Goal: Feedback & Contribution: Leave review/rating

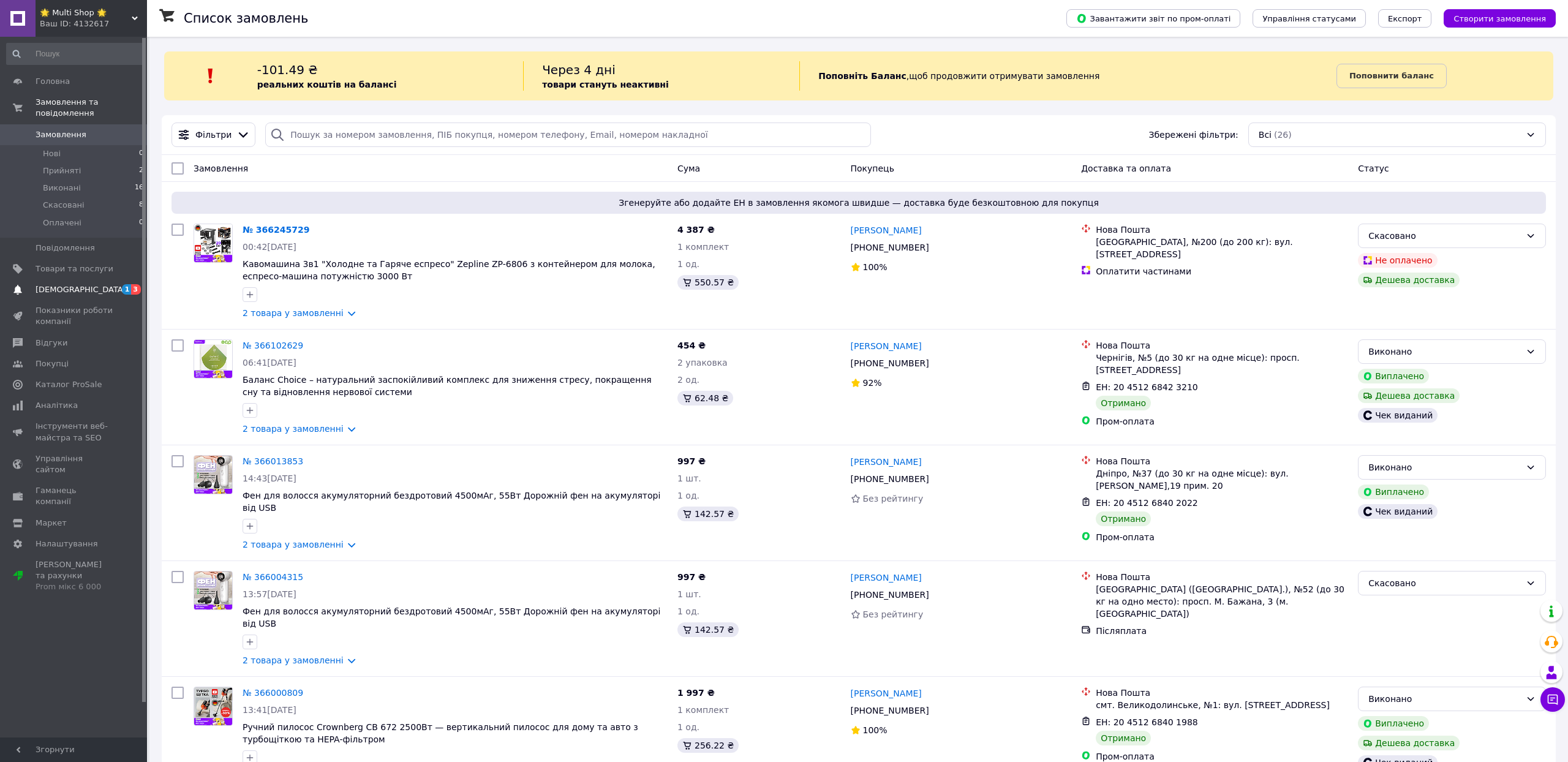
click at [60, 295] on span "[DEMOGRAPHIC_DATA]" at bounding box center [81, 289] width 90 height 11
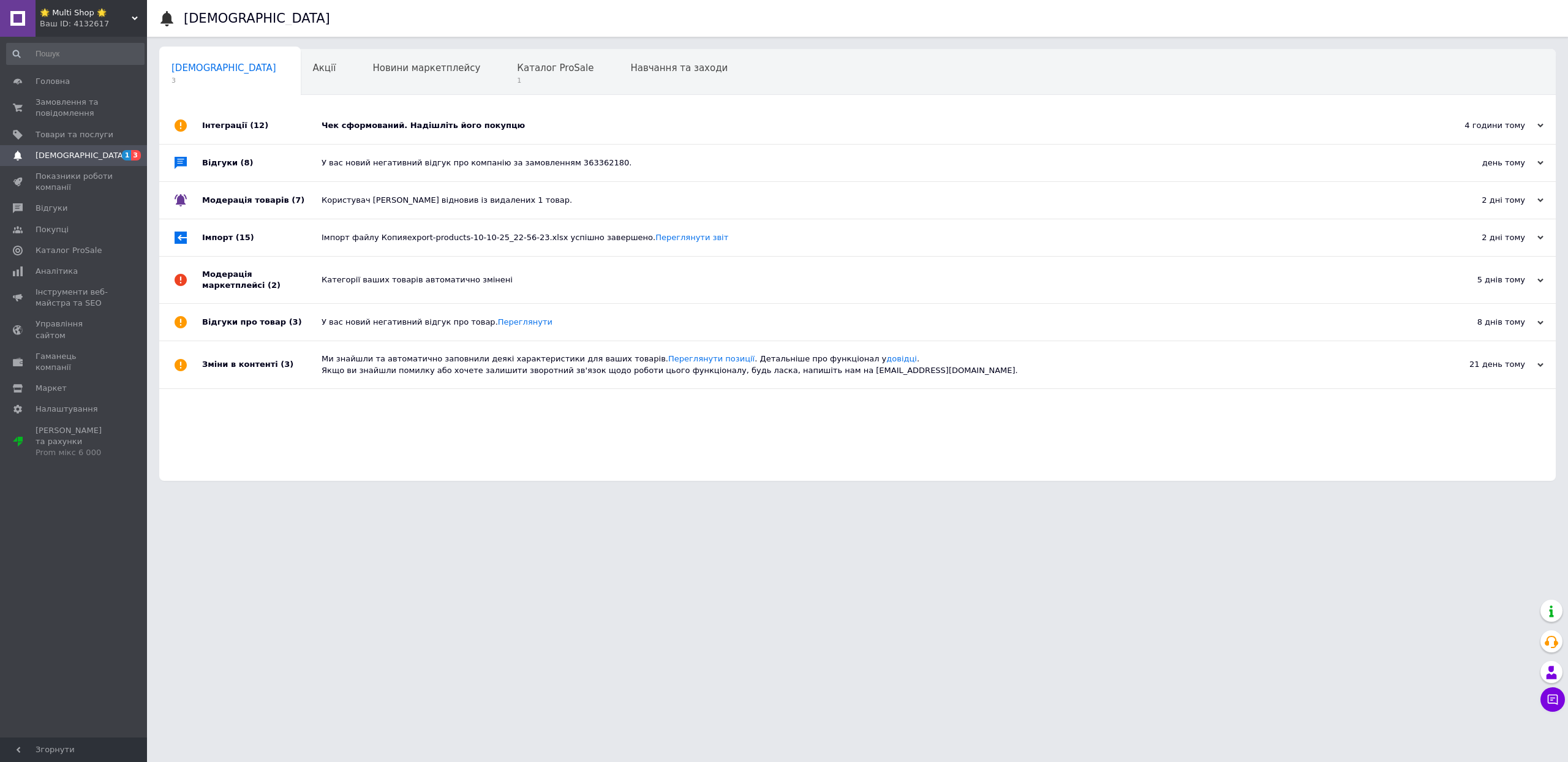
click at [500, 127] on div "Чек сформований. Надішліть його покупцю" at bounding box center [871, 125] width 1099 height 11
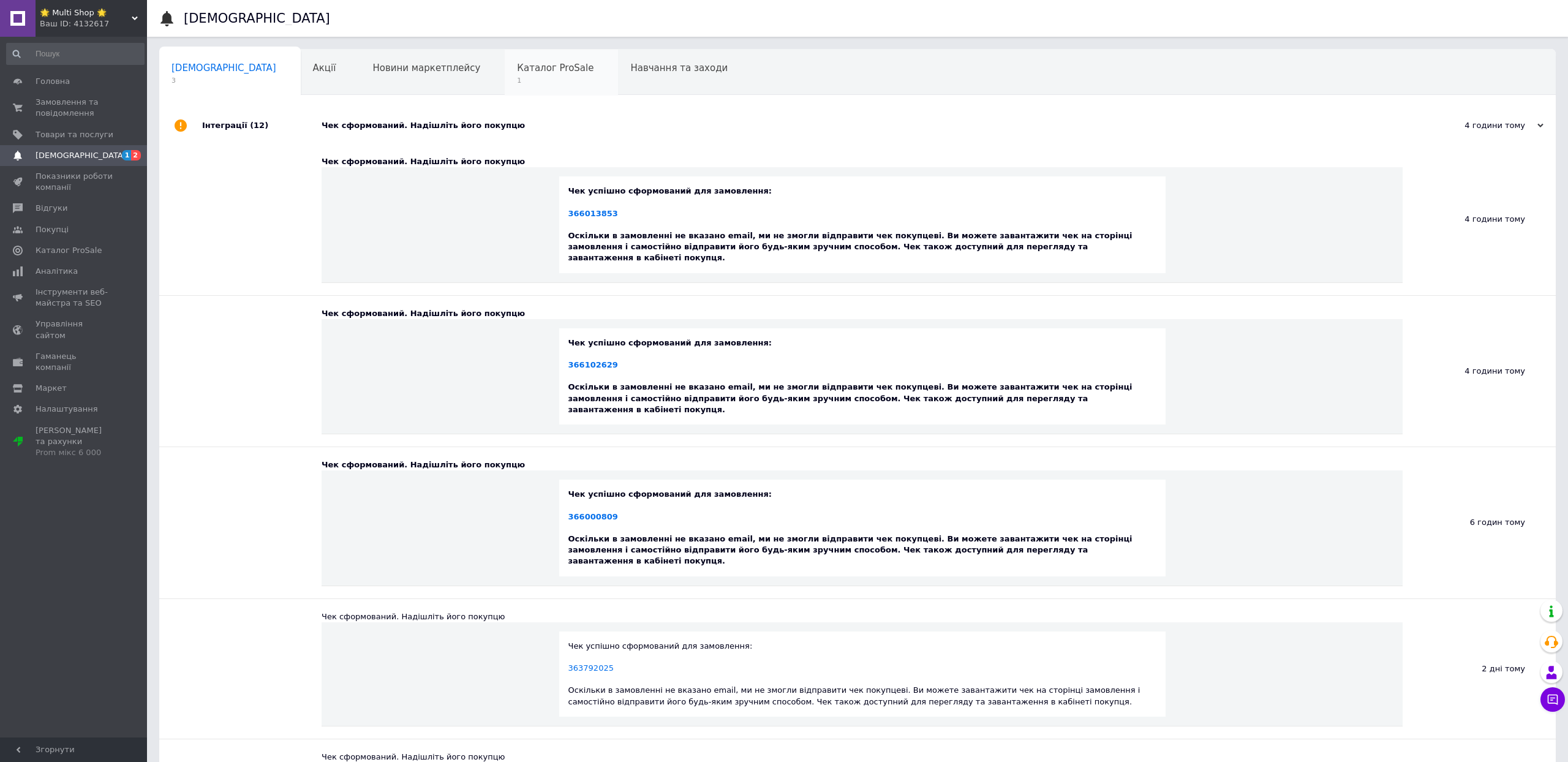
click at [522, 69] on span "Каталог ProSale" at bounding box center [555, 67] width 76 height 11
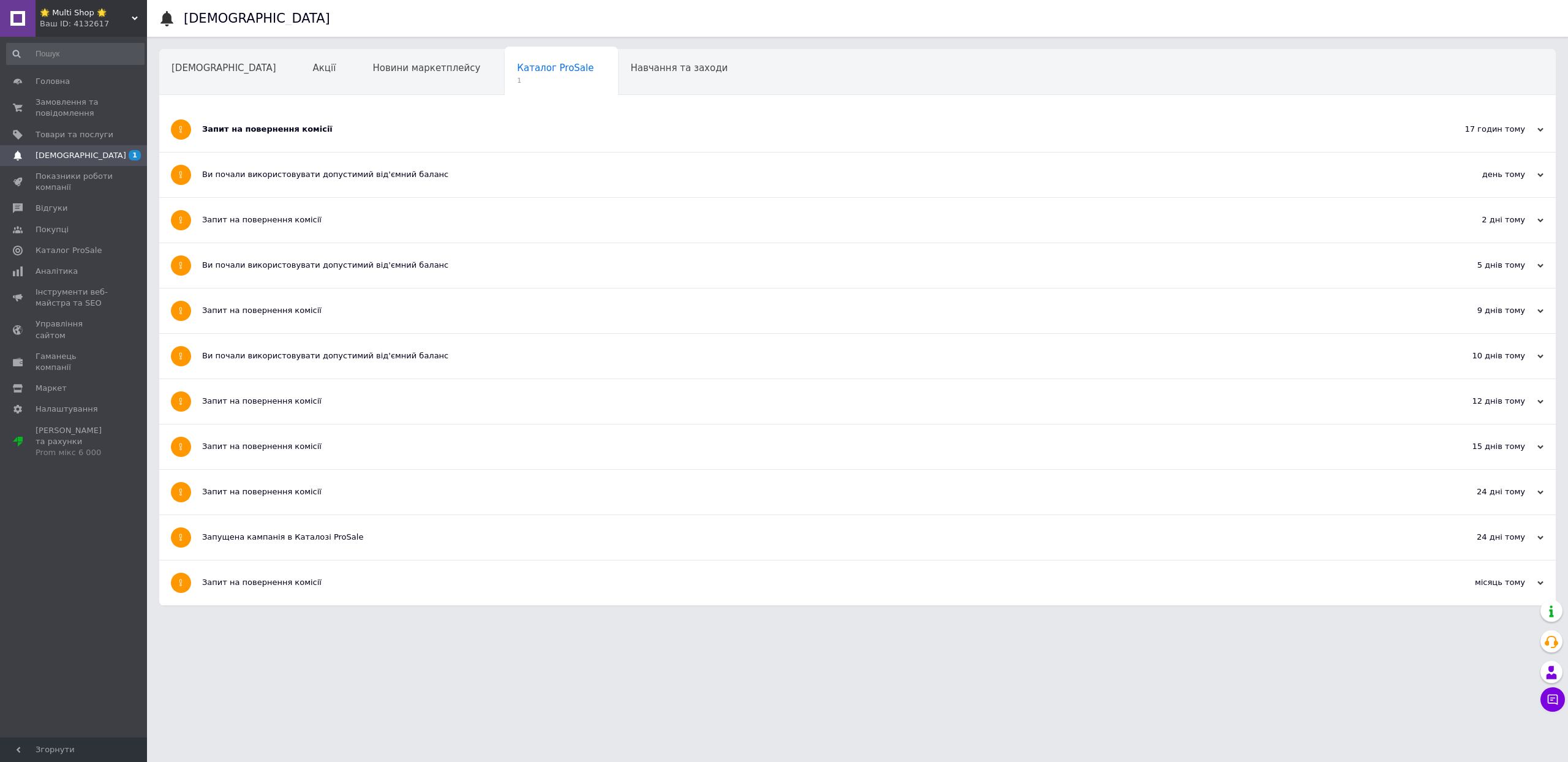
click at [284, 135] on div "Запит на повернення комісії" at bounding box center [811, 129] width 1219 height 11
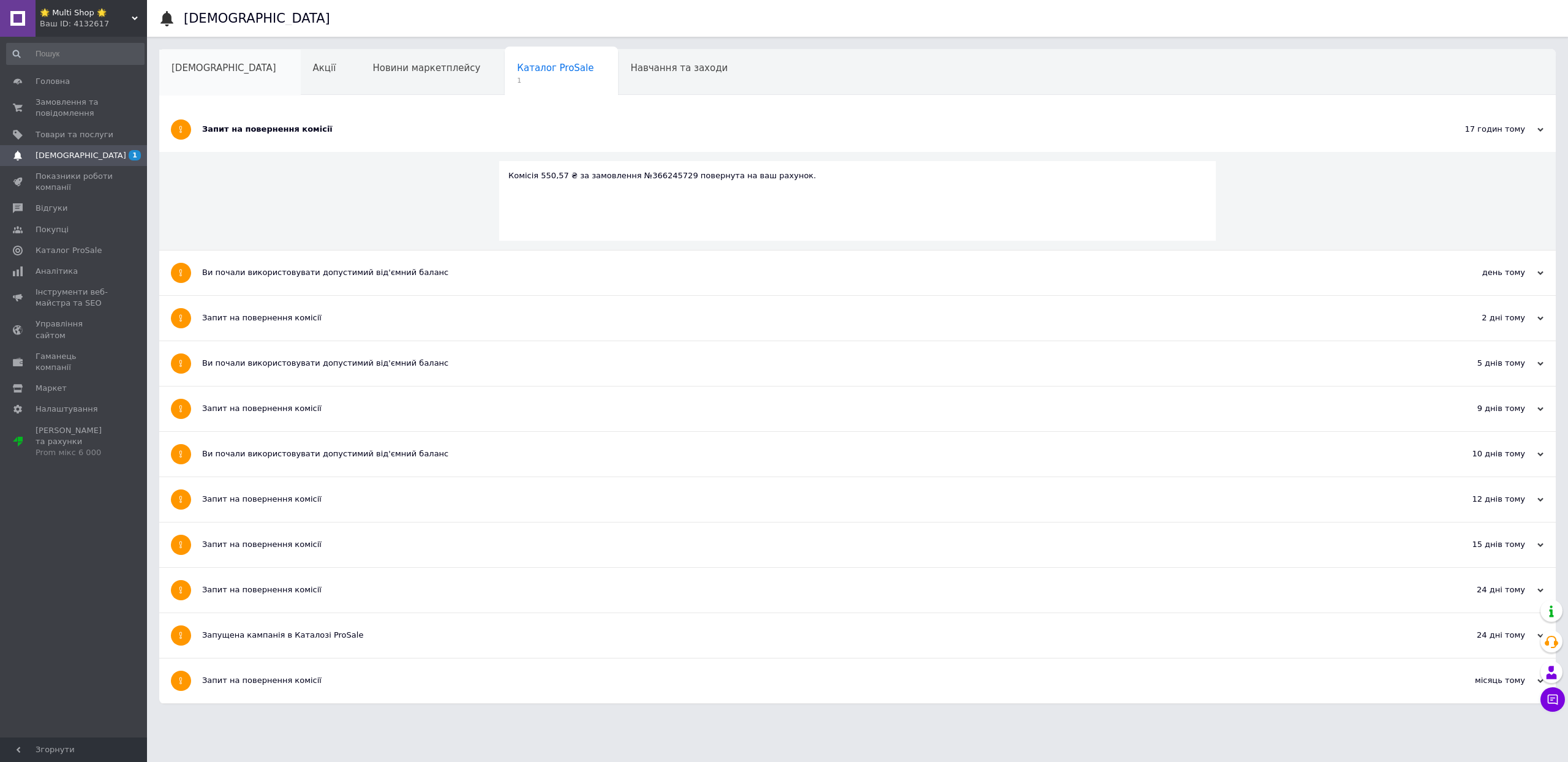
click at [199, 77] on div "[DEMOGRAPHIC_DATA]" at bounding box center [230, 73] width 141 height 46
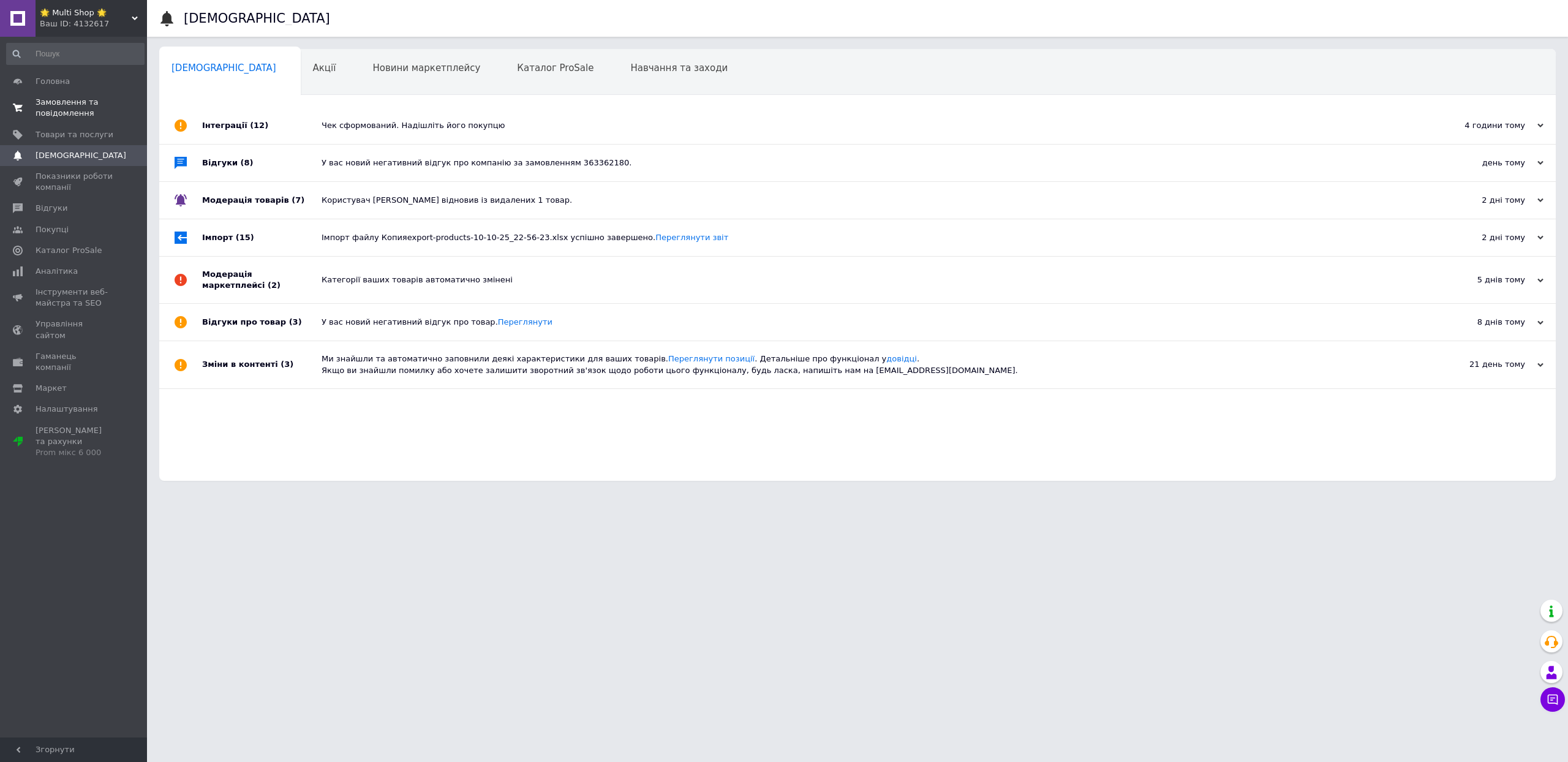
click at [76, 118] on span "Замовлення та повідомлення" at bounding box center [74, 108] width 78 height 22
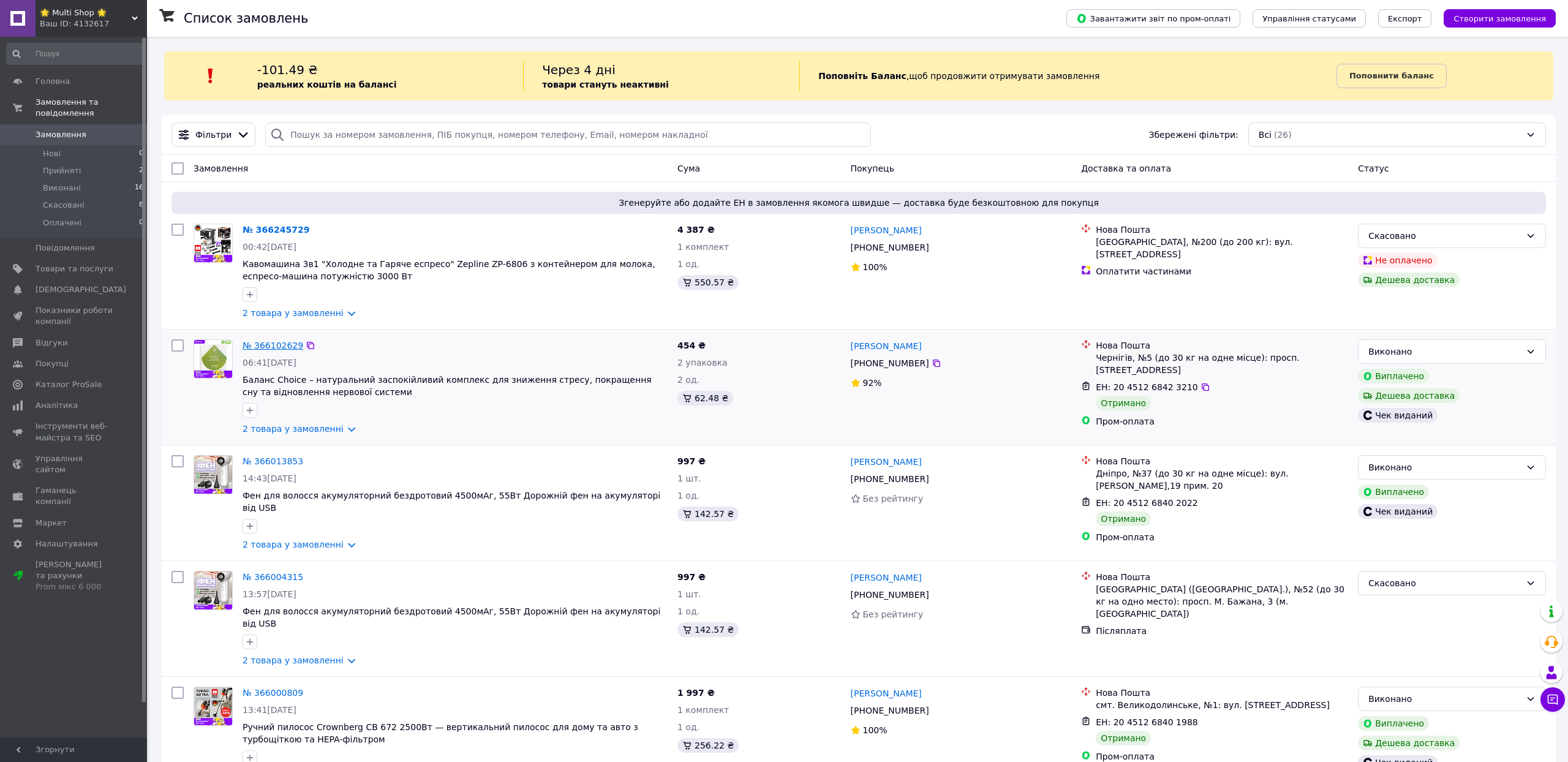
click at [290, 350] on link "№ 366102629" at bounding box center [272, 345] width 60 height 10
click at [276, 466] on link "№ 366013853" at bounding box center [272, 461] width 60 height 10
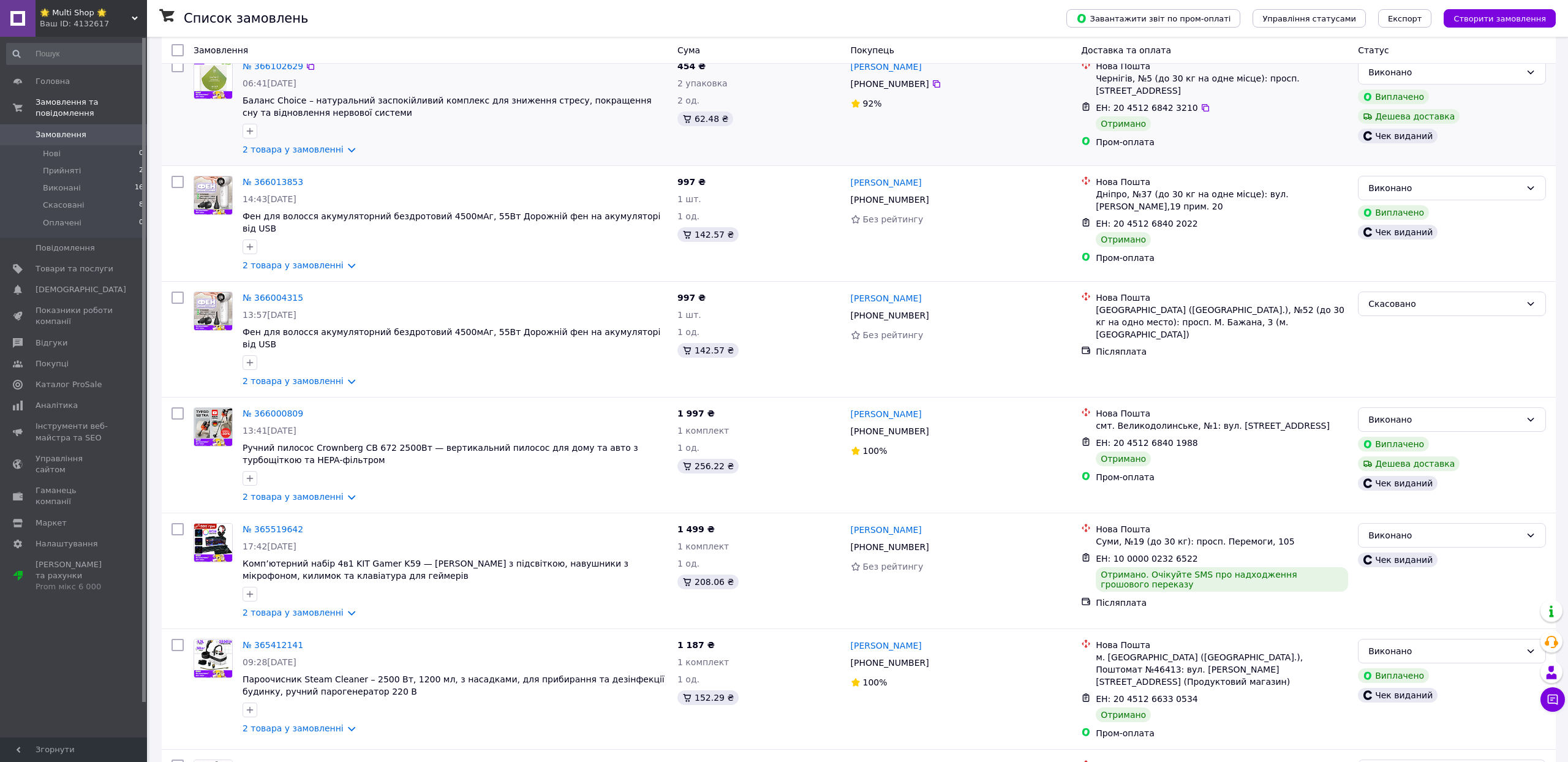
scroll to position [320, 0]
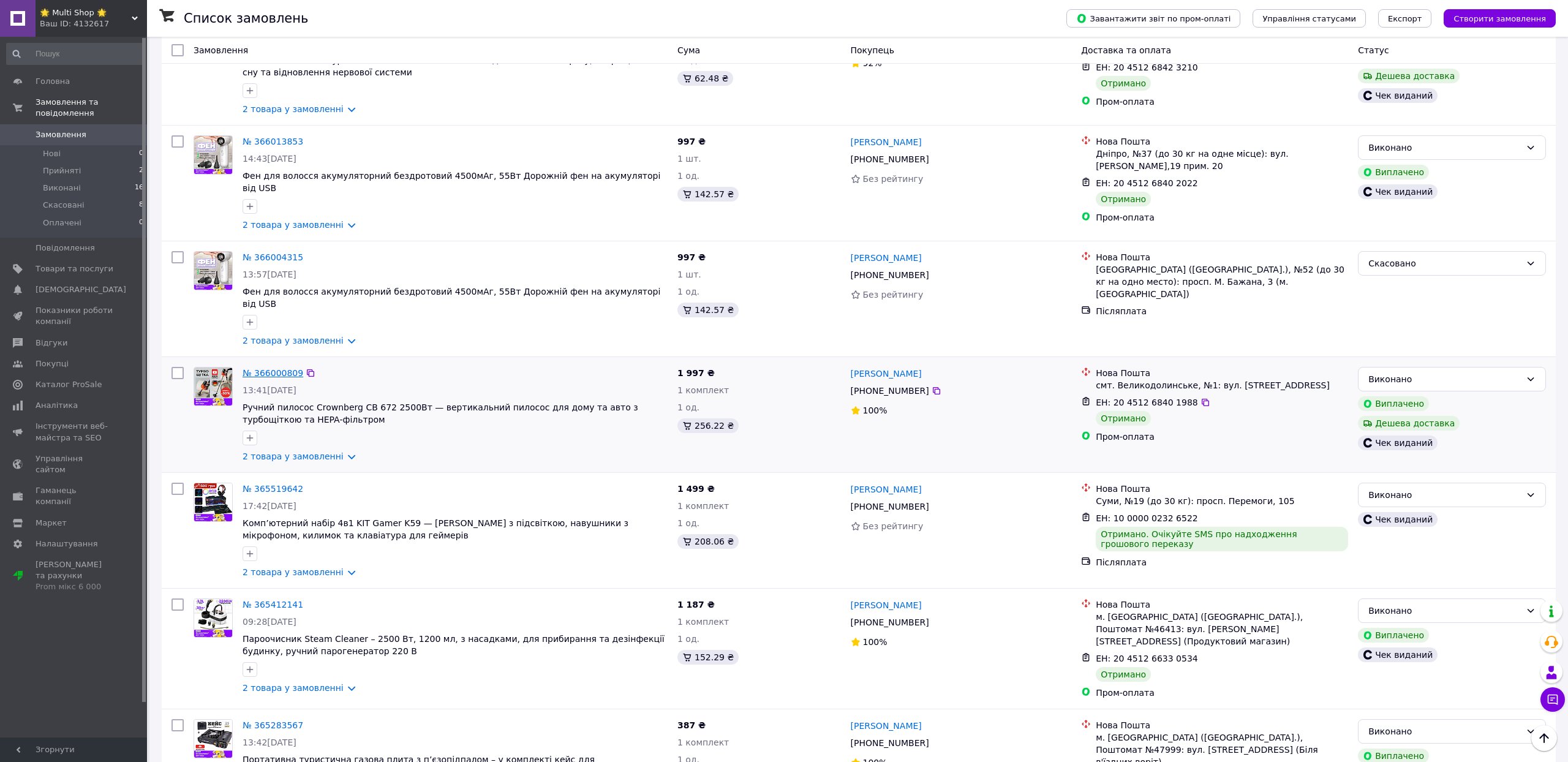
click at [297, 378] on link "№ 366000809" at bounding box center [272, 372] width 60 height 10
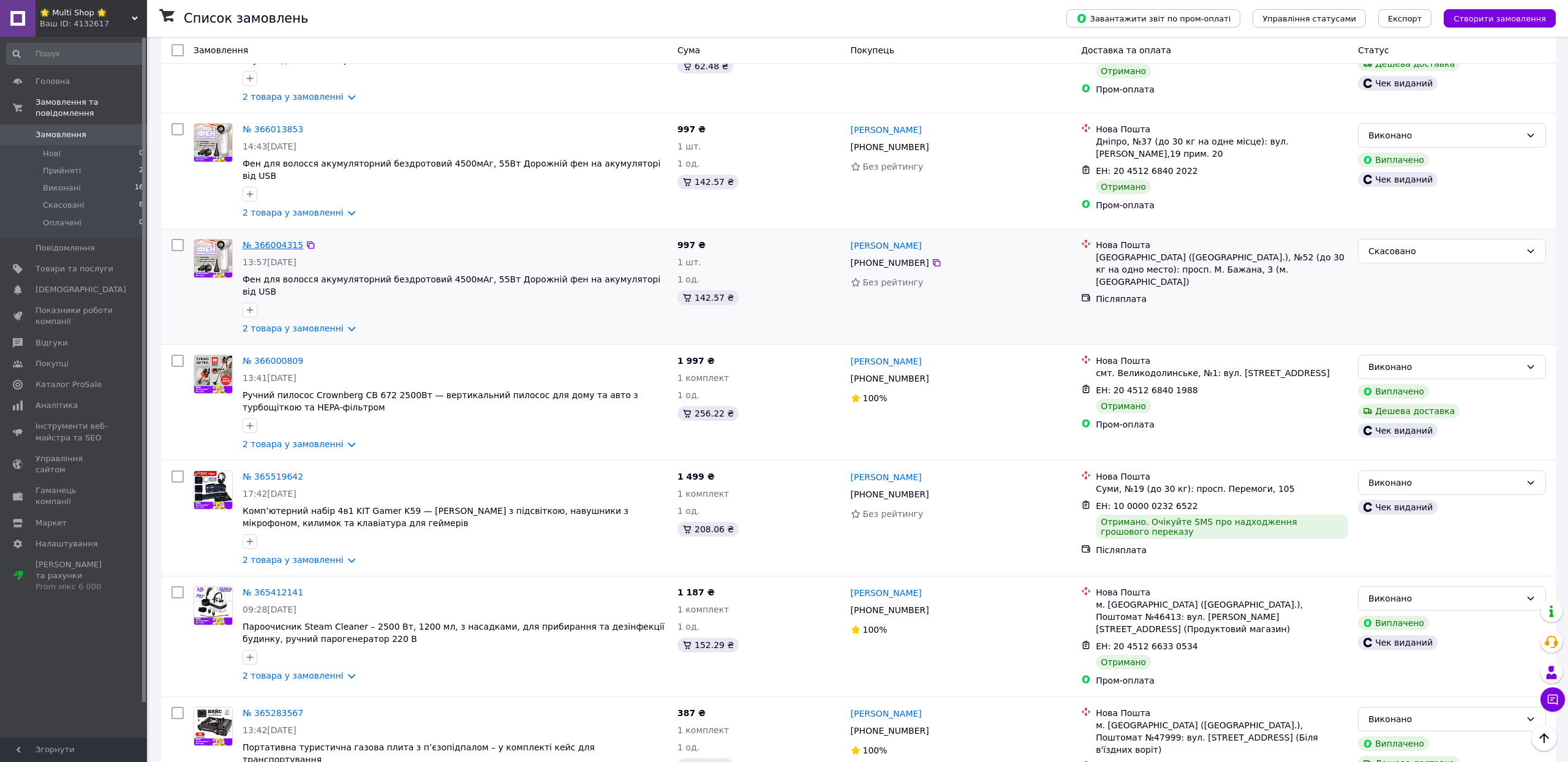
scroll to position [332, 0]
click at [300, 134] on link "№ 366013853" at bounding box center [272, 129] width 60 height 10
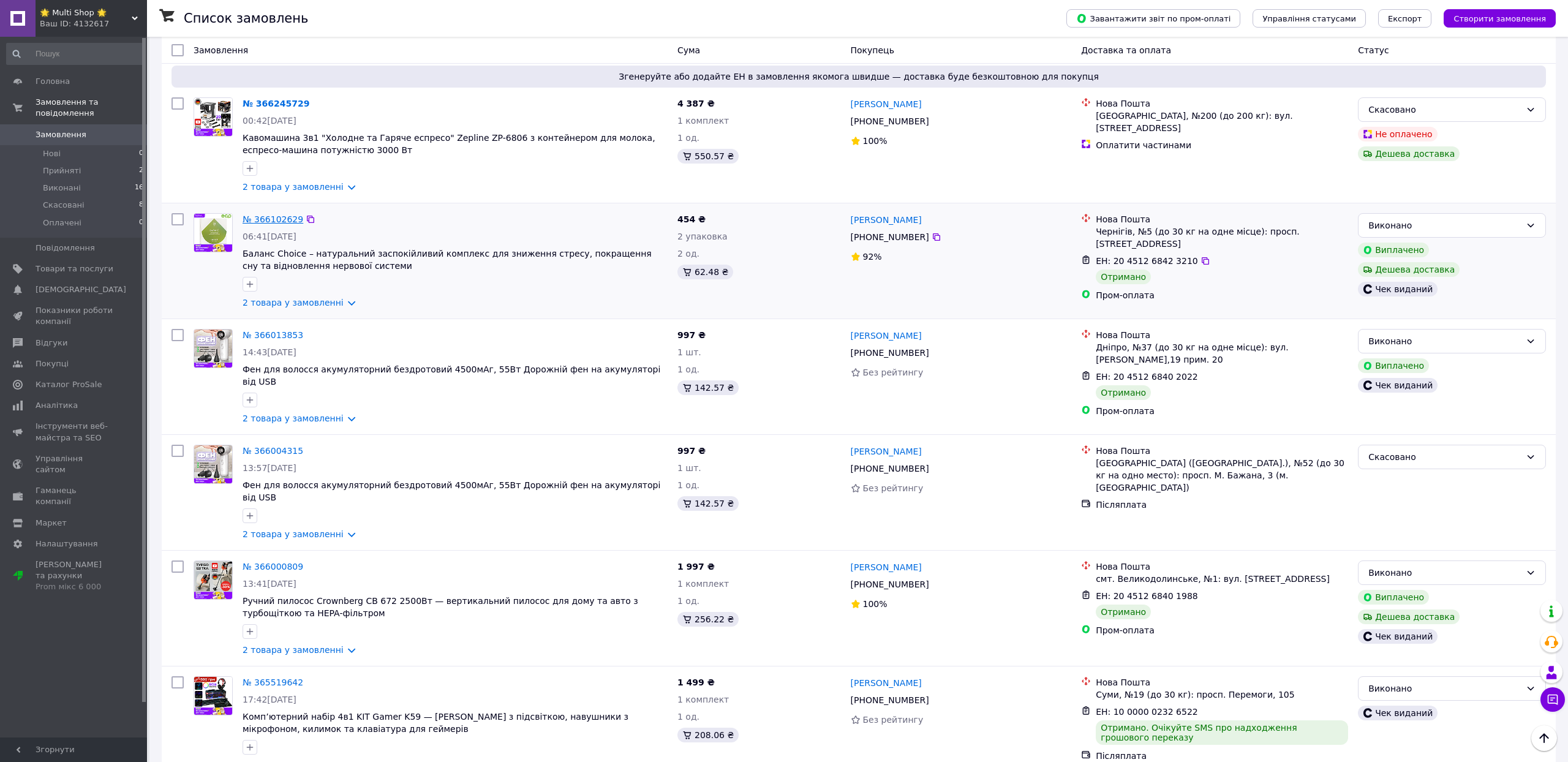
click at [294, 224] on link "№ 366102629" at bounding box center [272, 219] width 60 height 10
click at [282, 224] on link "№ 366102629" at bounding box center [272, 219] width 60 height 10
click at [290, 224] on link "№ 366102629" at bounding box center [272, 219] width 60 height 10
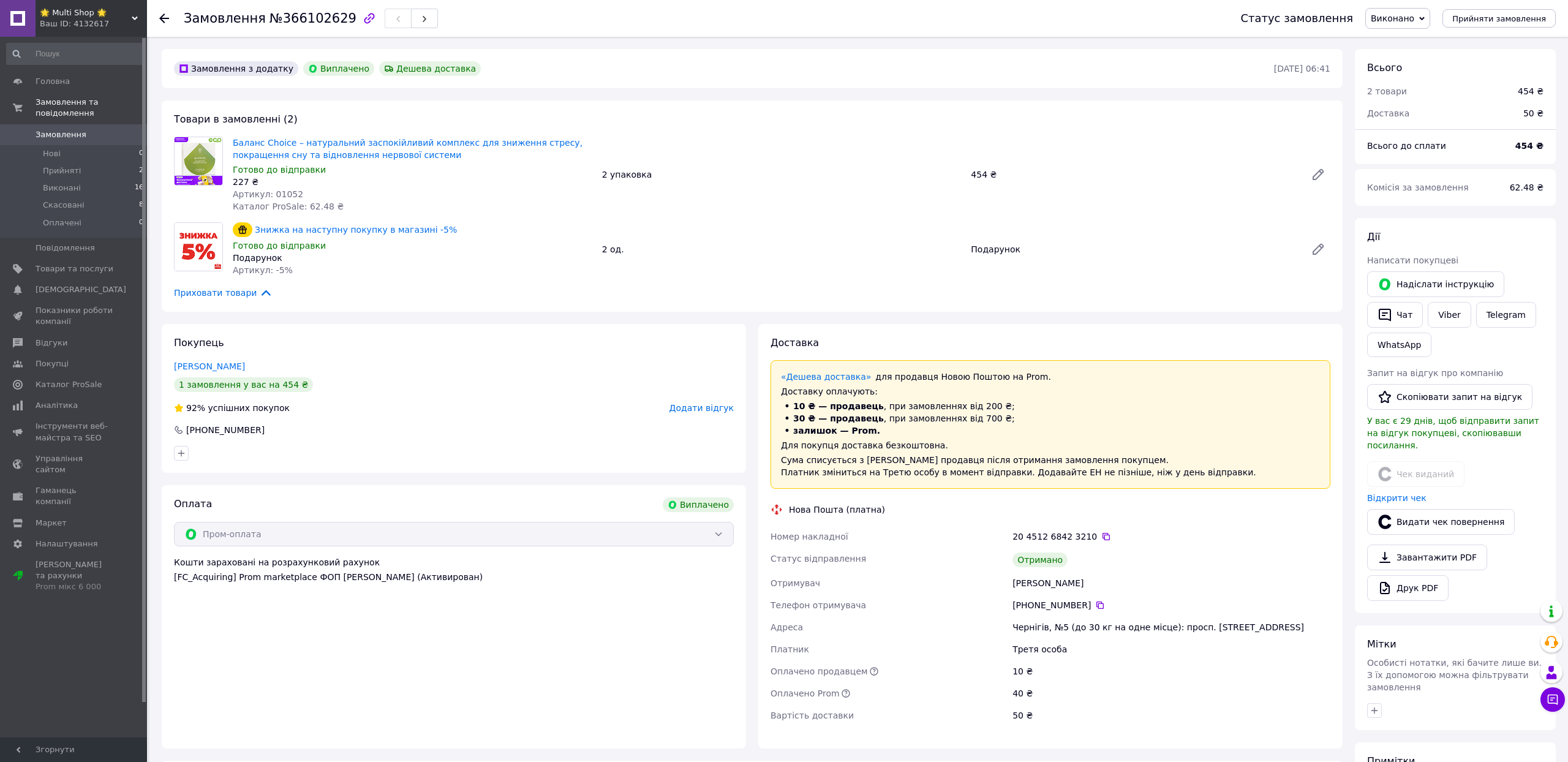
scroll to position [142, 0]
click at [670, 413] on span "Додати відгук" at bounding box center [702, 407] width 64 height 10
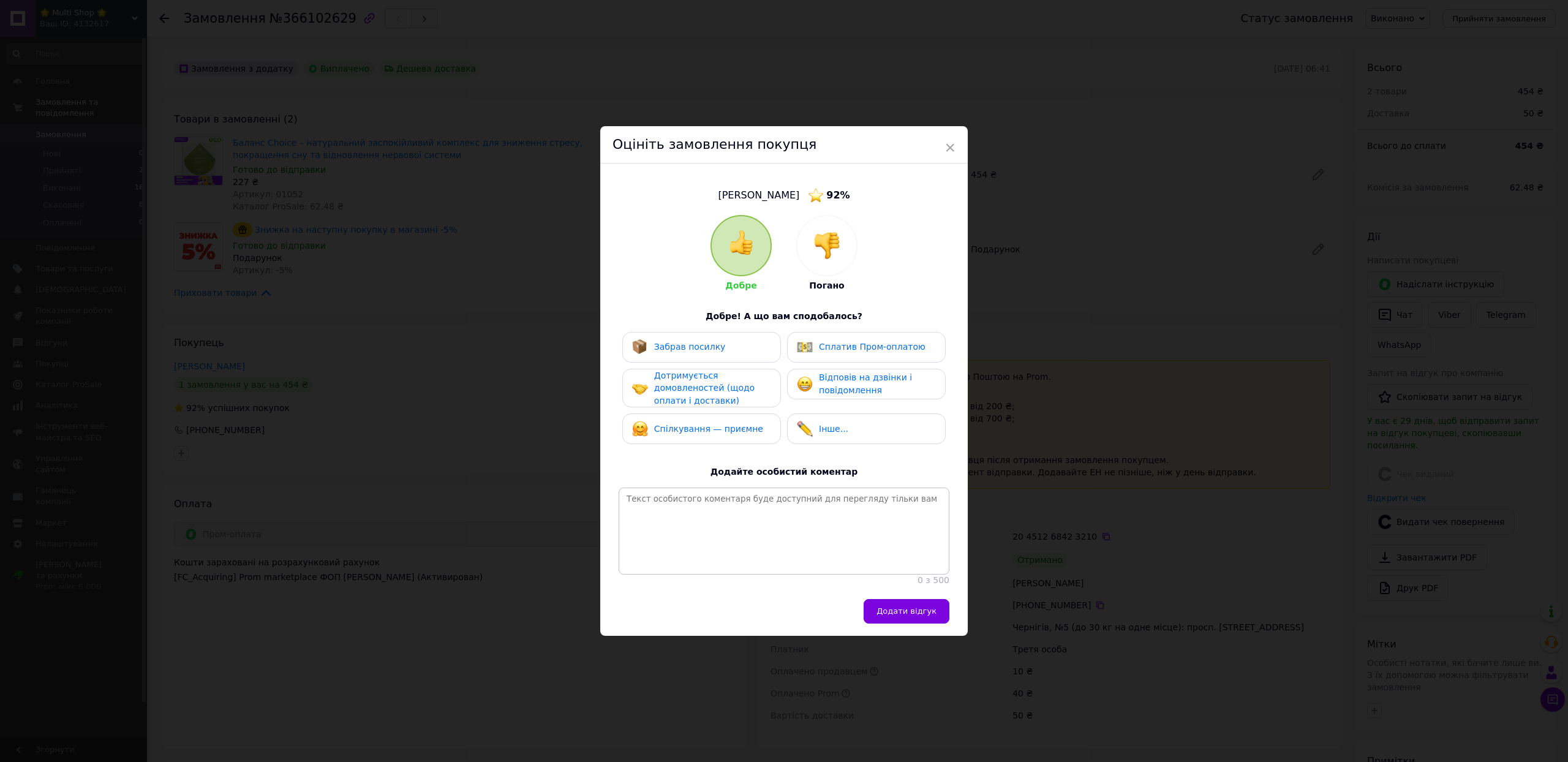
click at [665, 342] on span "Забрав посилку" at bounding box center [690, 346] width 72 height 10
click at [668, 381] on span "Дотримується домовленостей (щодо оплати і доставки)" at bounding box center [705, 388] width 101 height 35
click at [695, 425] on span "Спілкування — приємне" at bounding box center [709, 429] width 109 height 10
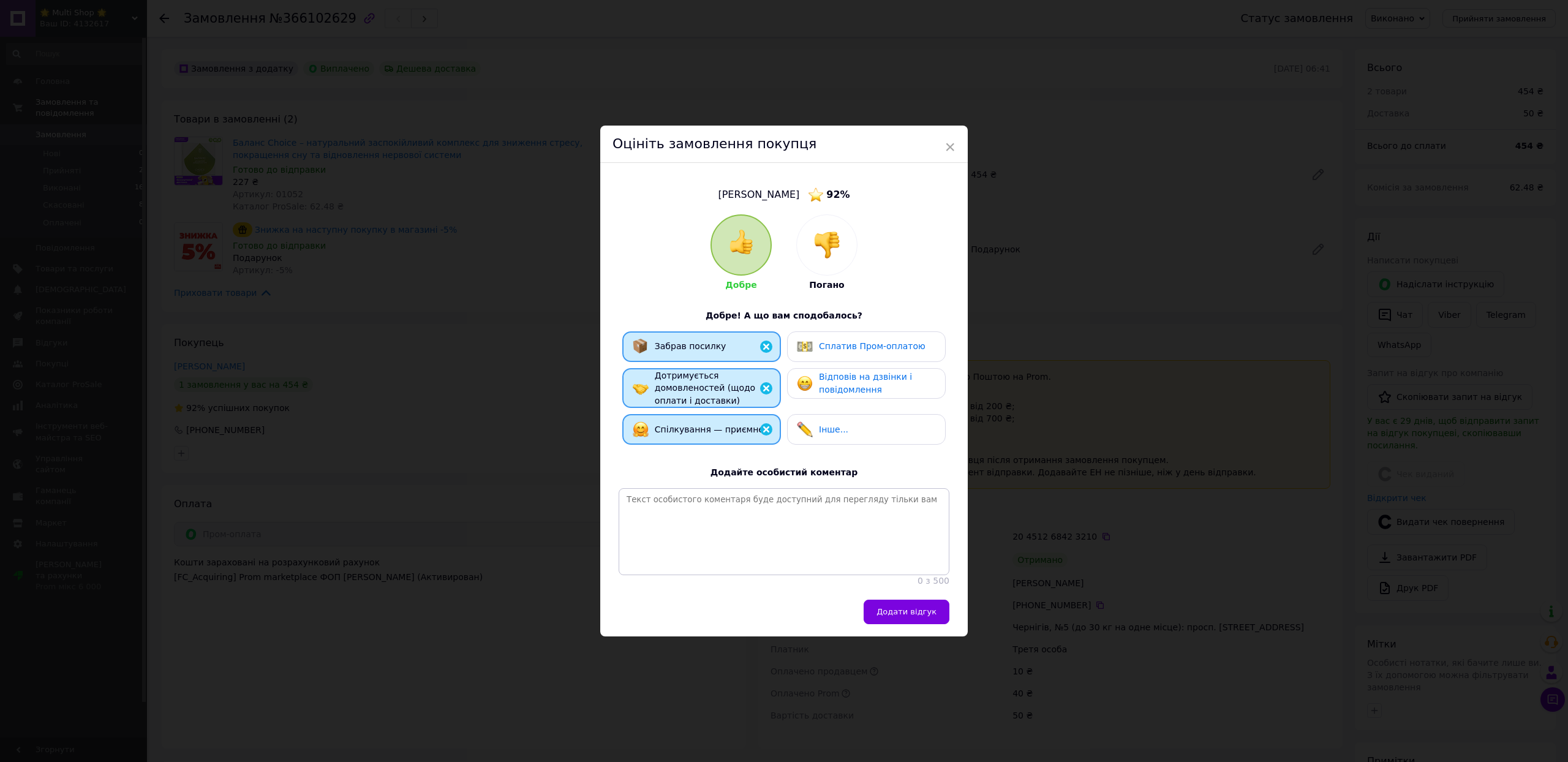
click at [832, 372] on span "Відповів на дзвінки і повідомлення" at bounding box center [865, 383] width 93 height 23
click at [839, 341] on span "Сплатив Пром-оплатою" at bounding box center [872, 346] width 106 height 10
click at [698, 525] on textarea at bounding box center [784, 532] width 331 height 87
paste textarea "Дякуємо за ваше замовлення! 💙 [PERSON_NAME] дуже важливо знати вашу думку — це …"
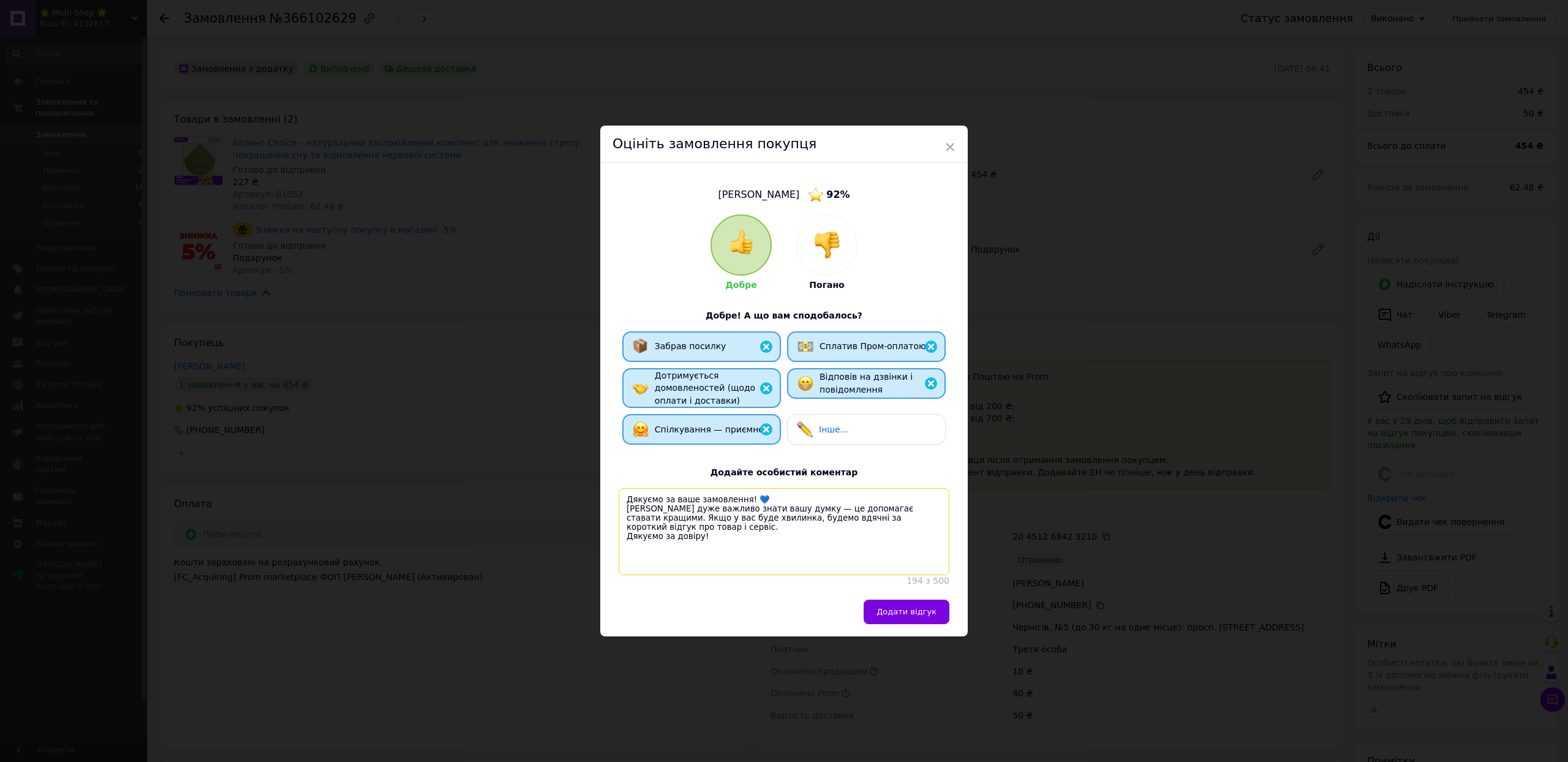
type textarea "Дякуємо за ваше замовлення! 💙 [PERSON_NAME] дуже важливо знати вашу думку — це …"
click at [894, 599] on div "[PERSON_NAME] 92 % Добре Погано Добре! А що вам сподобалось? Забрав посилку Спл…" at bounding box center [784, 381] width 367 height 436
click at [873, 624] on button "Додати відгук" at bounding box center [907, 612] width 86 height 24
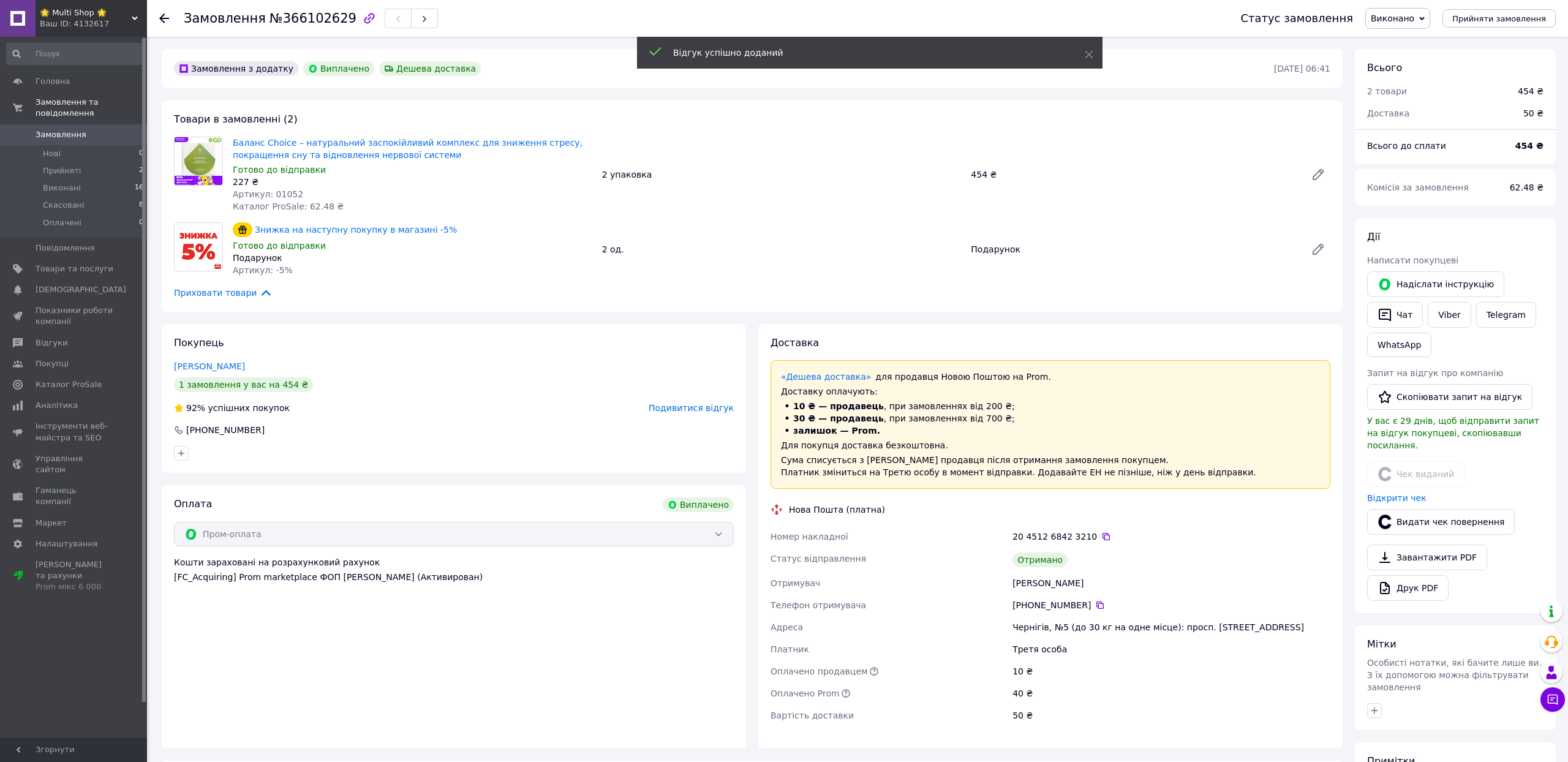
click at [164, 20] on icon at bounding box center [164, 18] width 10 height 10
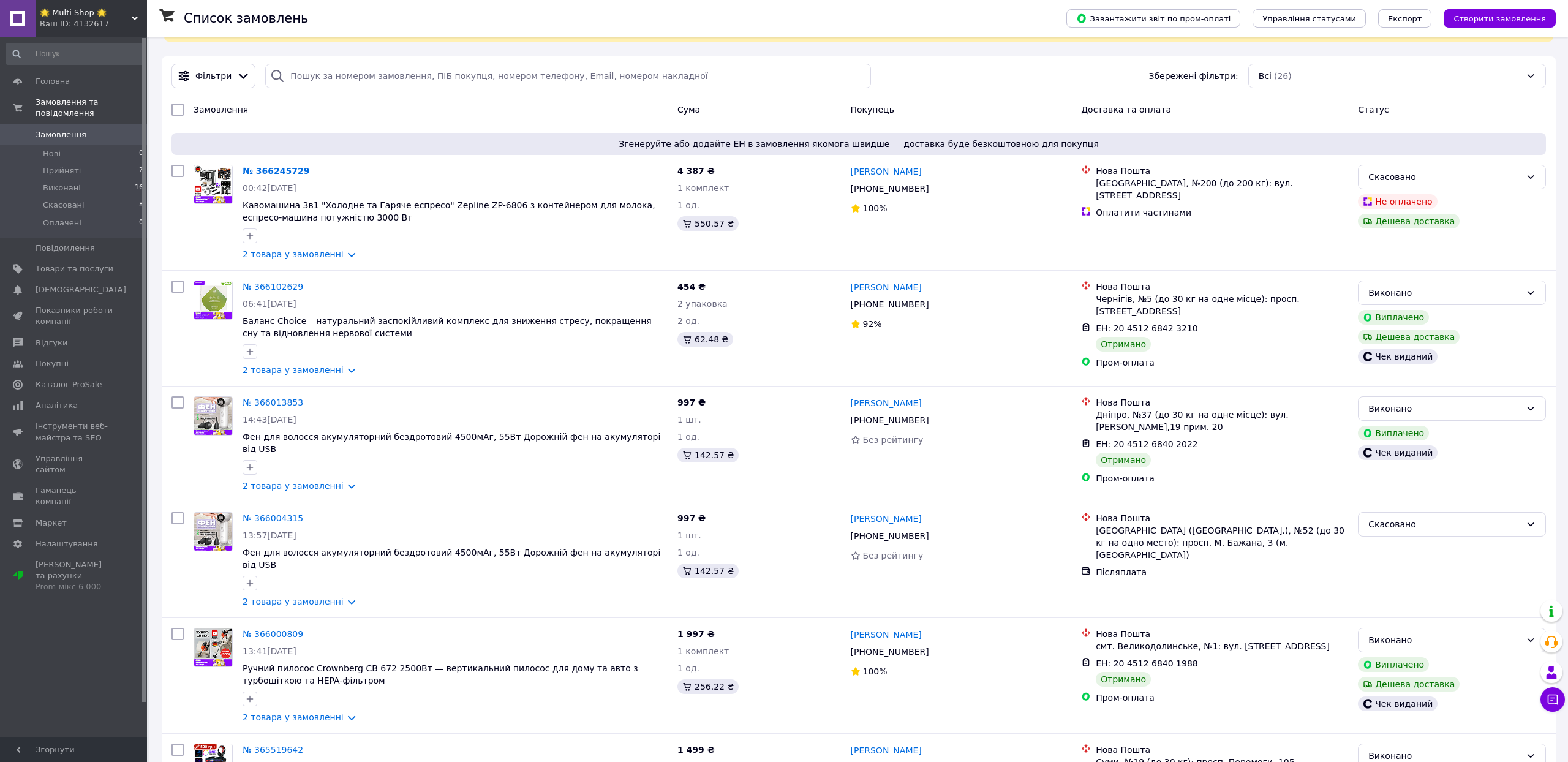
scroll to position [78, 0]
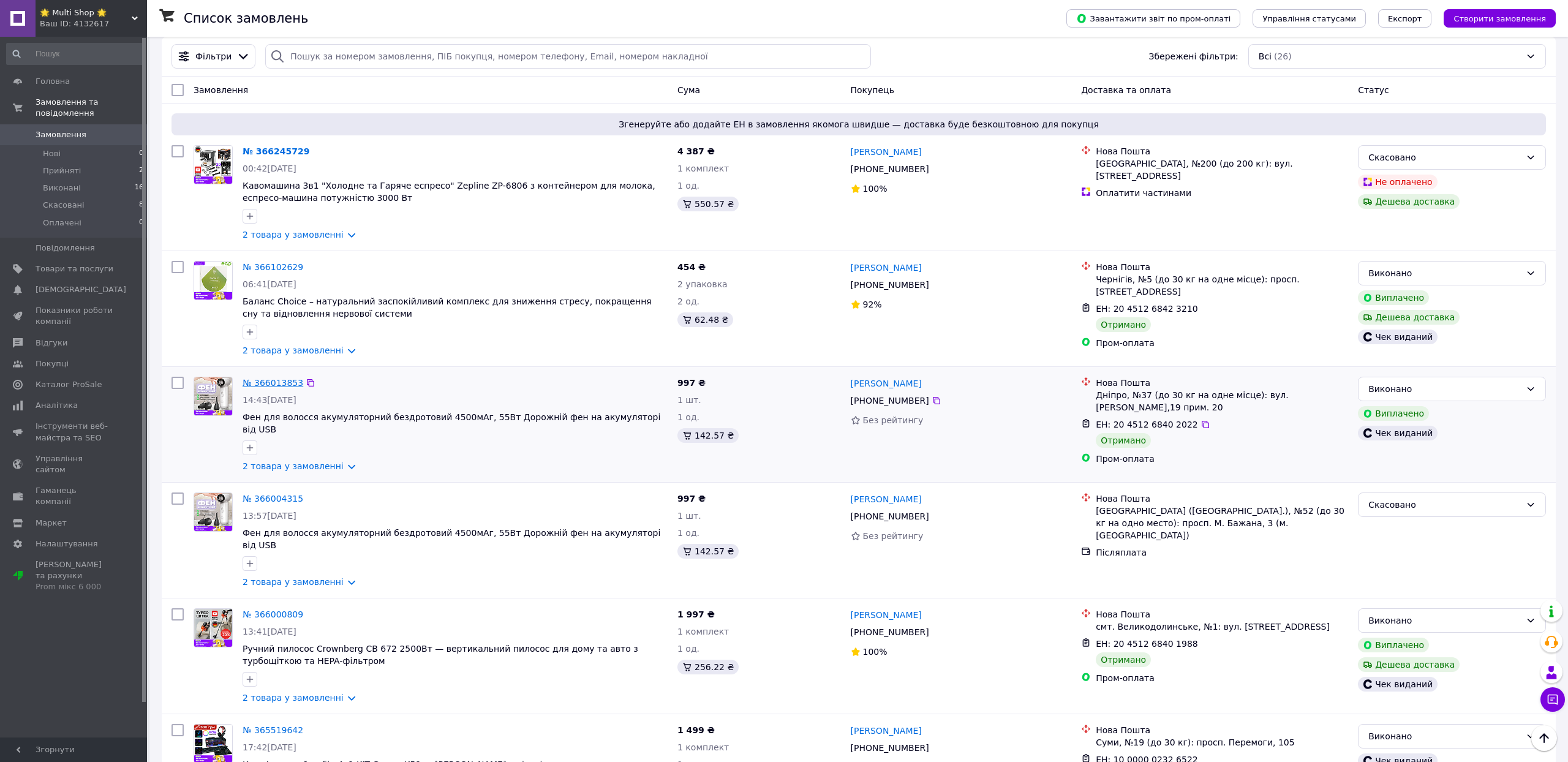
click at [303, 388] on link "№ 366013853" at bounding box center [272, 383] width 60 height 10
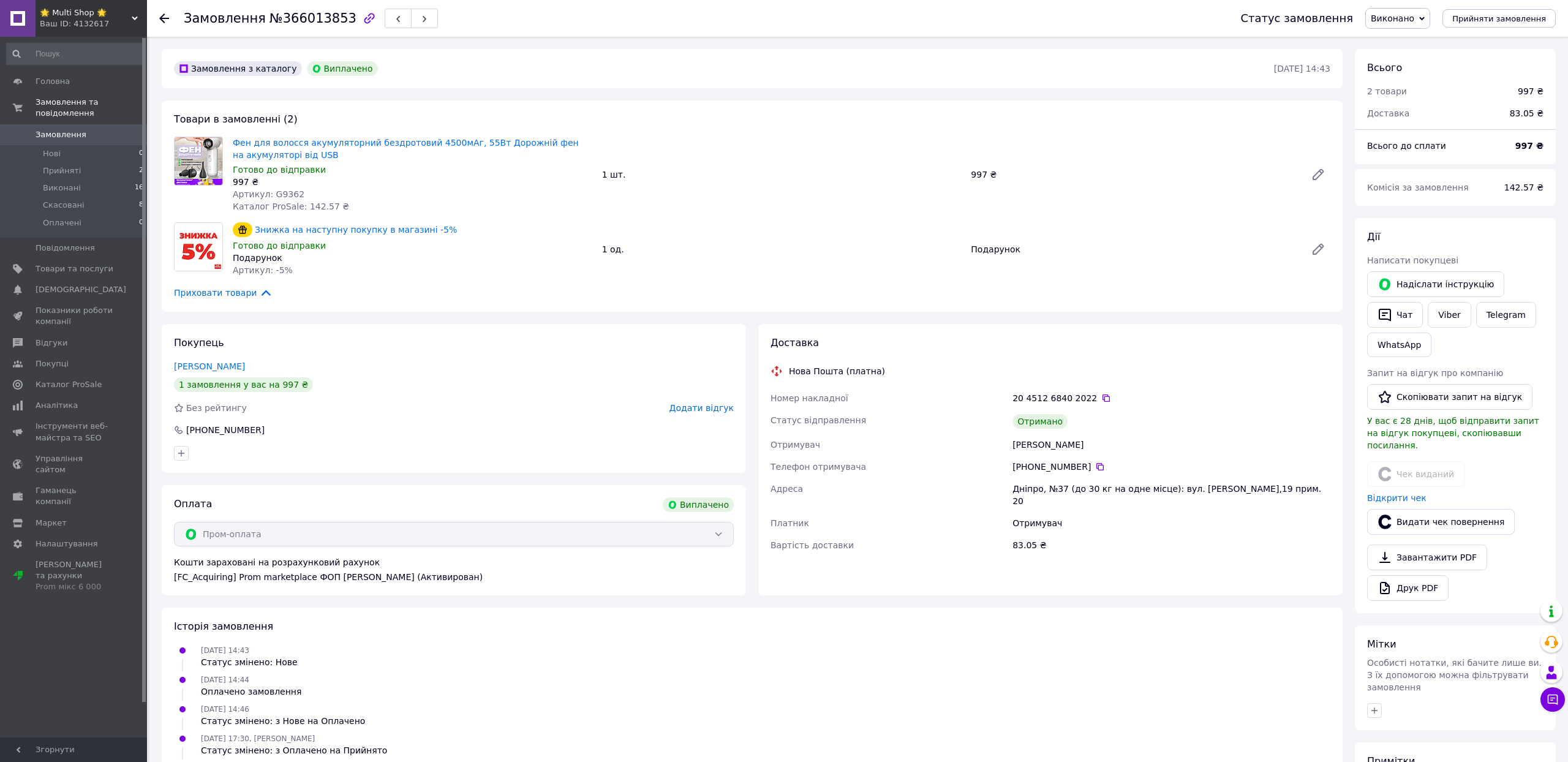
scroll to position [5, 0]
click at [686, 413] on span "Додати відгук" at bounding box center [702, 407] width 64 height 10
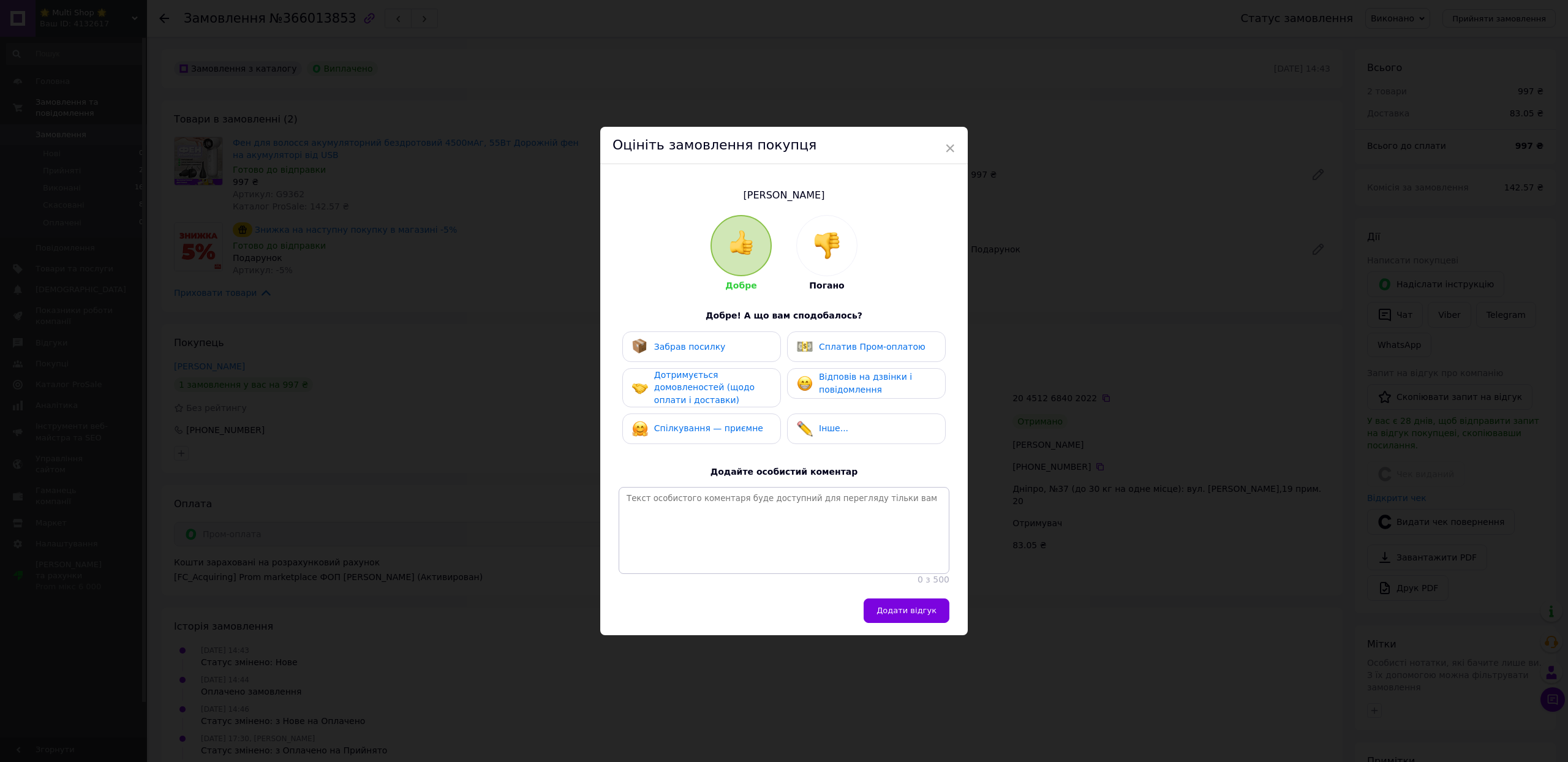
click at [663, 342] on span "Забрав посилку" at bounding box center [690, 346] width 72 height 10
click at [674, 370] on span "Дотримується домовленостей (щодо оплати і доставки)" at bounding box center [705, 387] width 101 height 35
click at [703, 432] on div "Спілкування — приємне" at bounding box center [709, 429] width 109 height 13
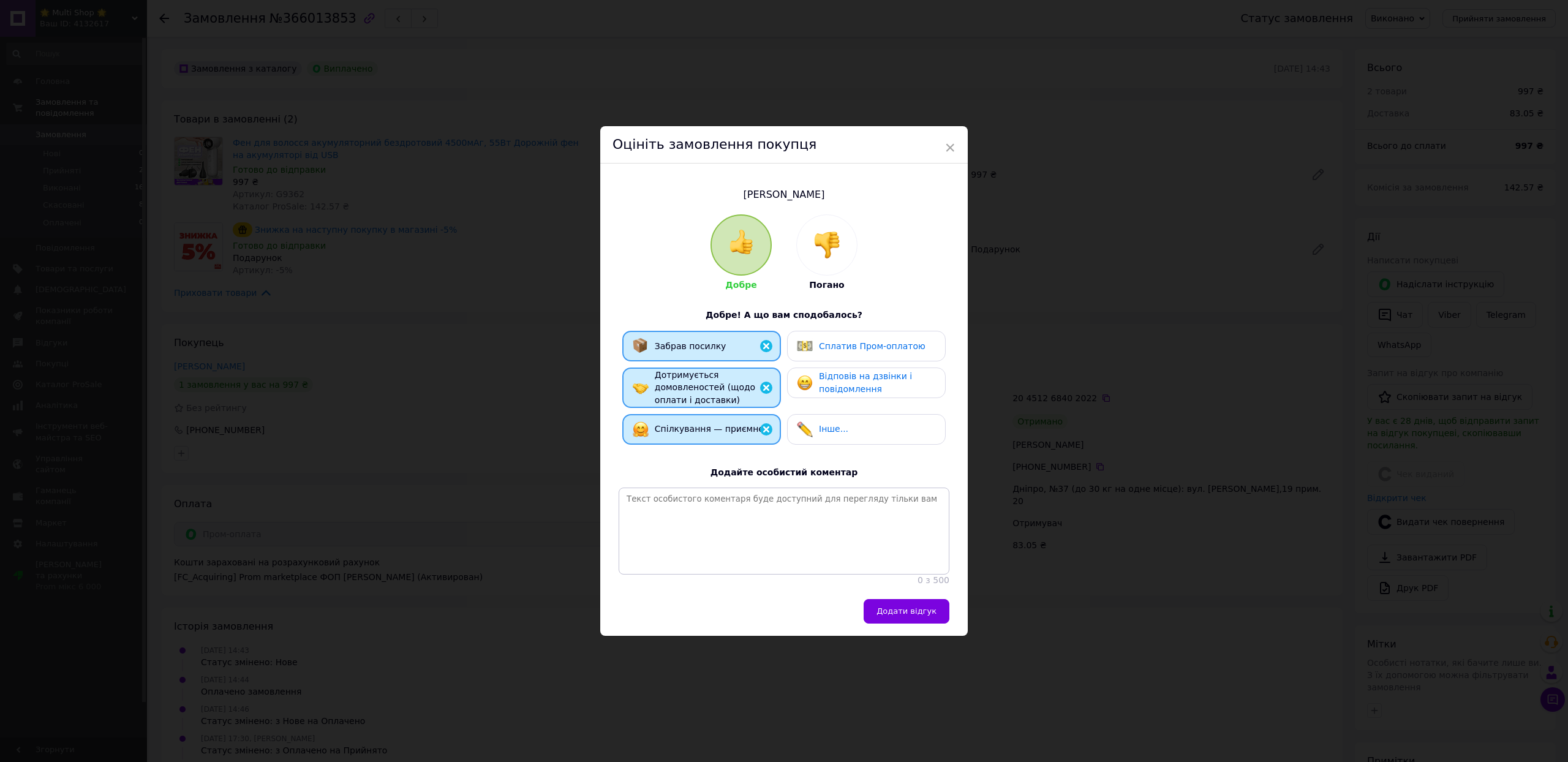
click at [838, 371] on span "Відповів на дзвінки і повідомлення" at bounding box center [865, 383] width 93 height 23
click at [840, 341] on span "Сплатив Пром-оплатою" at bounding box center [872, 346] width 106 height 10
click at [717, 477] on div "Добре Погано Добре! А що вам сподобалось? Забрав посилку Сплатив Пром-оплатою Д…" at bounding box center [784, 400] width 331 height 372
click at [700, 500] on textarea at bounding box center [784, 531] width 331 height 87
paste textarea "Дякуємо за ваше замовлення! 💙 [PERSON_NAME] дуже важливо знати вашу думку — це …"
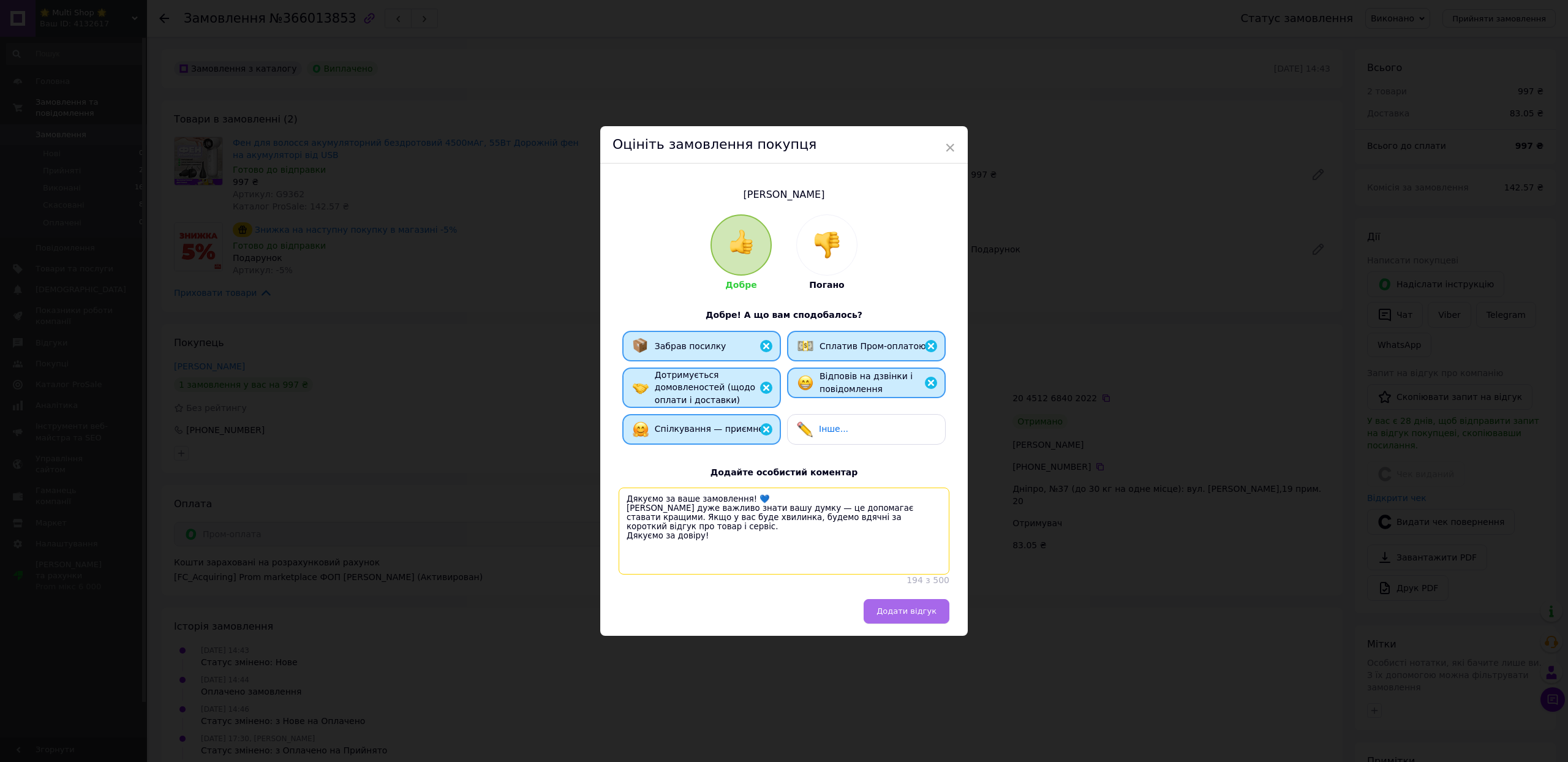
type textarea "Дякуємо за ваше замовлення! 💙 [PERSON_NAME] дуже важливо знати вашу думку — це …"
click at [888, 616] on span "Додати відгук" at bounding box center [907, 610] width 60 height 9
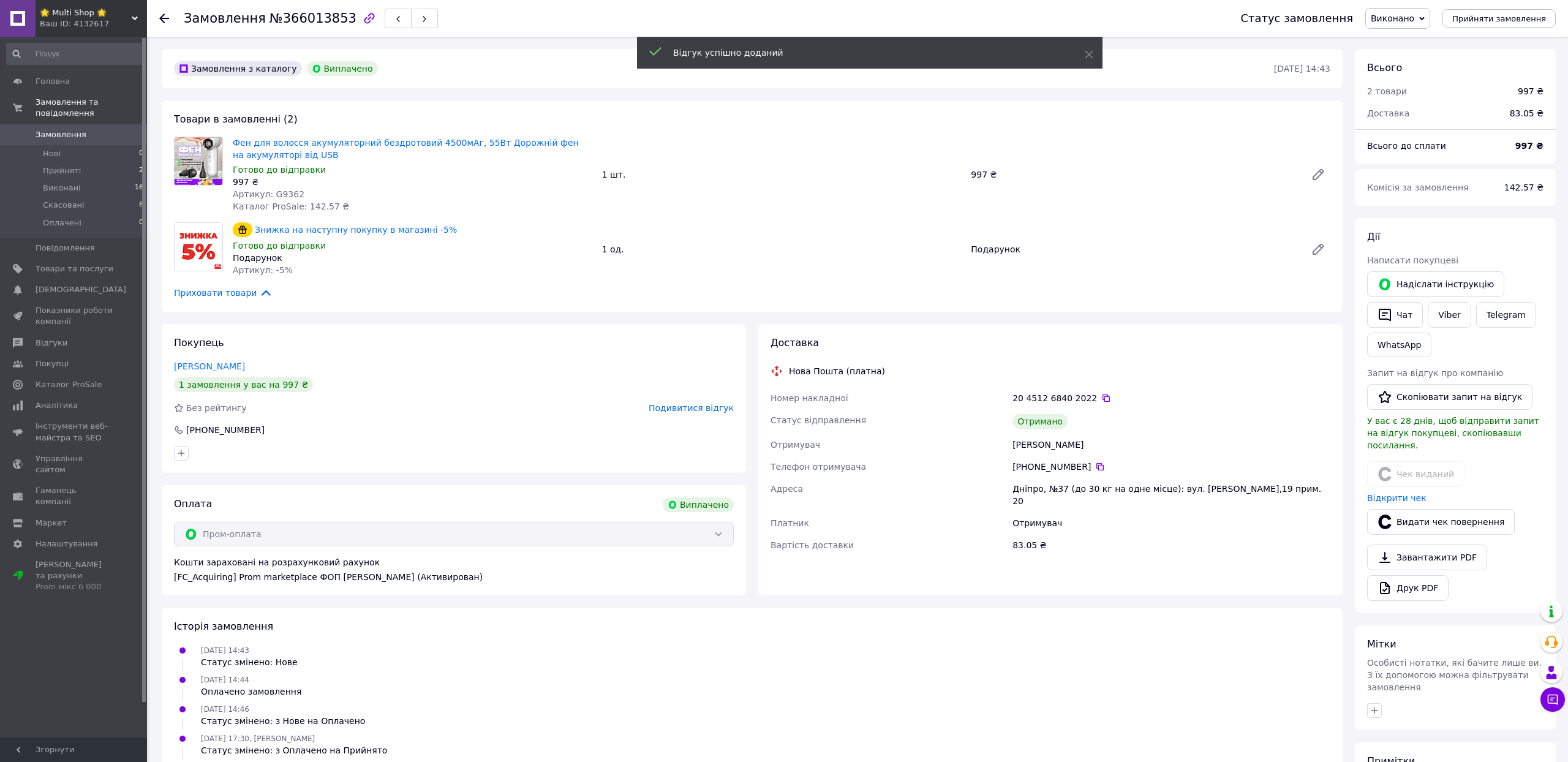
click at [57, 140] on span "Замовлення" at bounding box center [61, 134] width 51 height 11
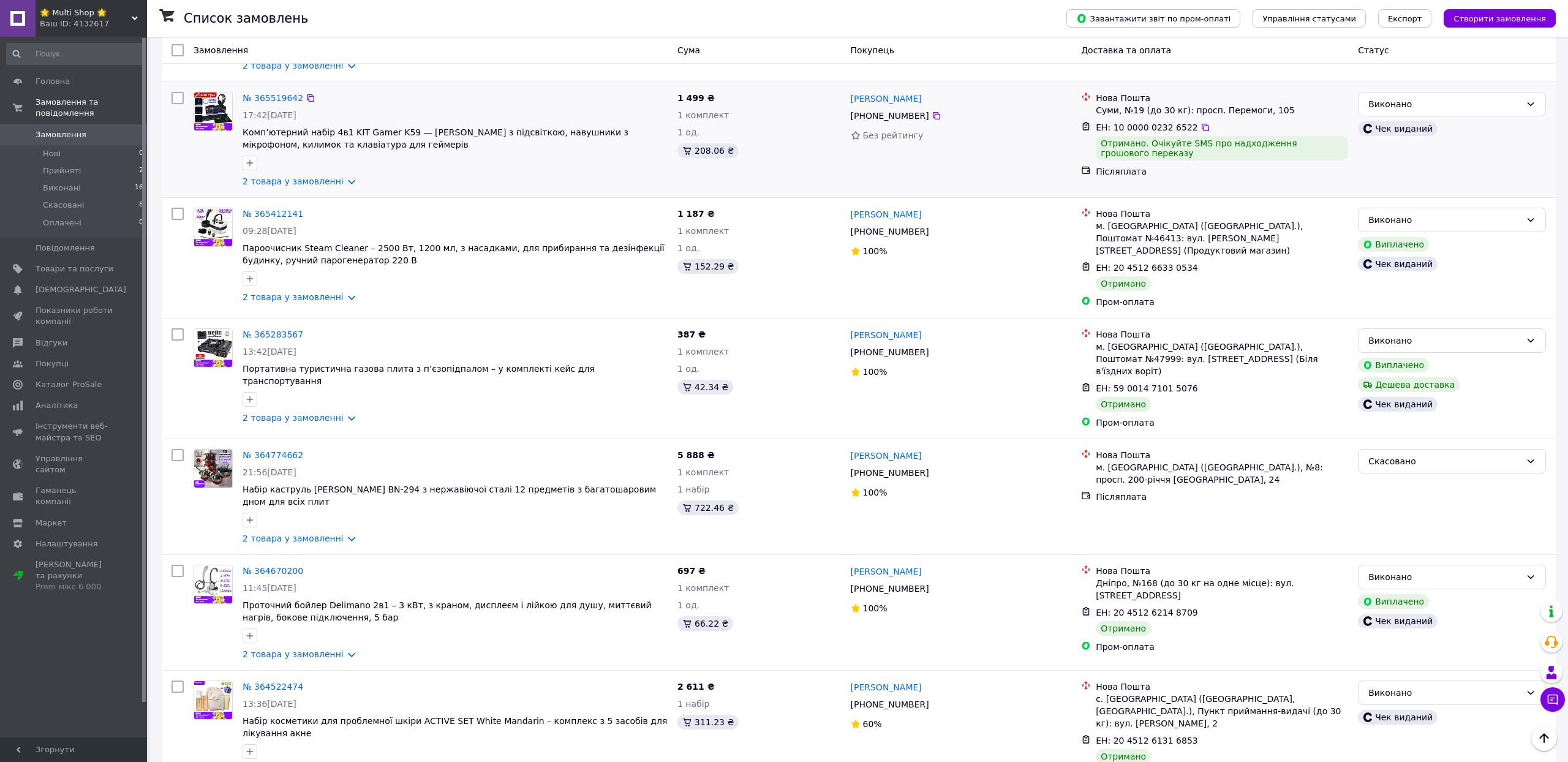
scroll to position [832, 0]
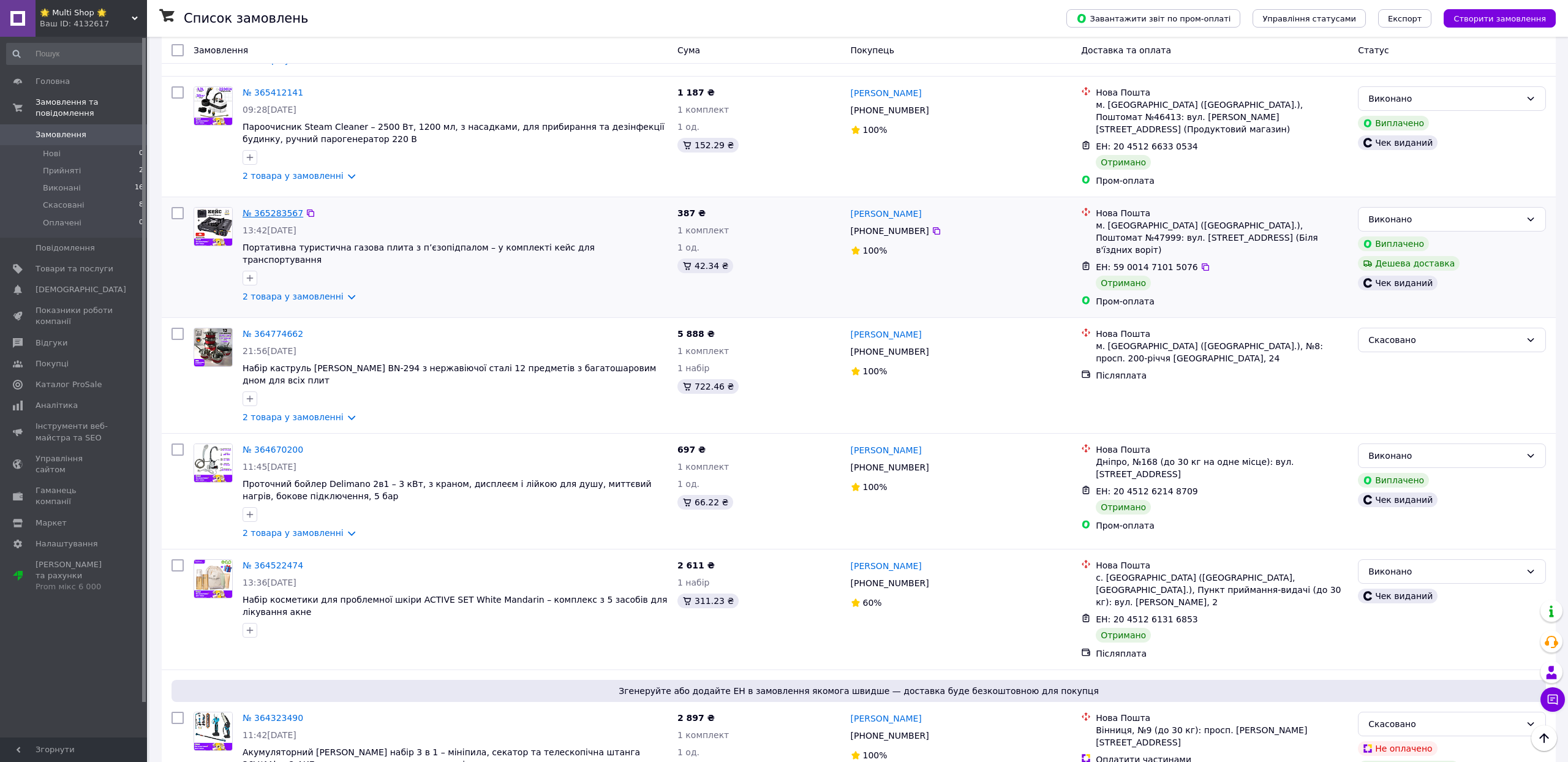
click at [279, 218] on link "№ 365283567" at bounding box center [272, 213] width 60 height 10
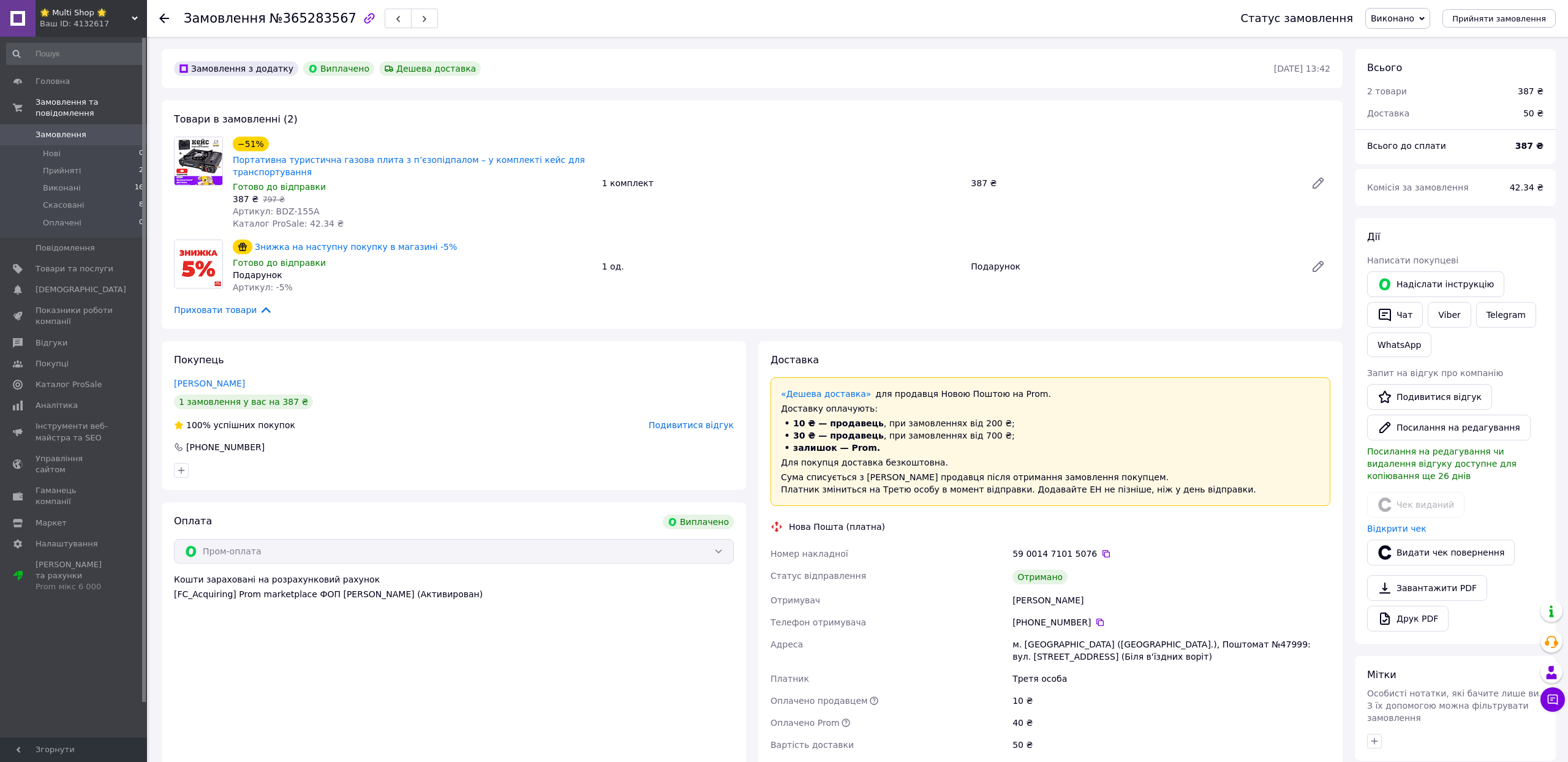
scroll to position [73, 0]
